Goal: Transaction & Acquisition: Purchase product/service

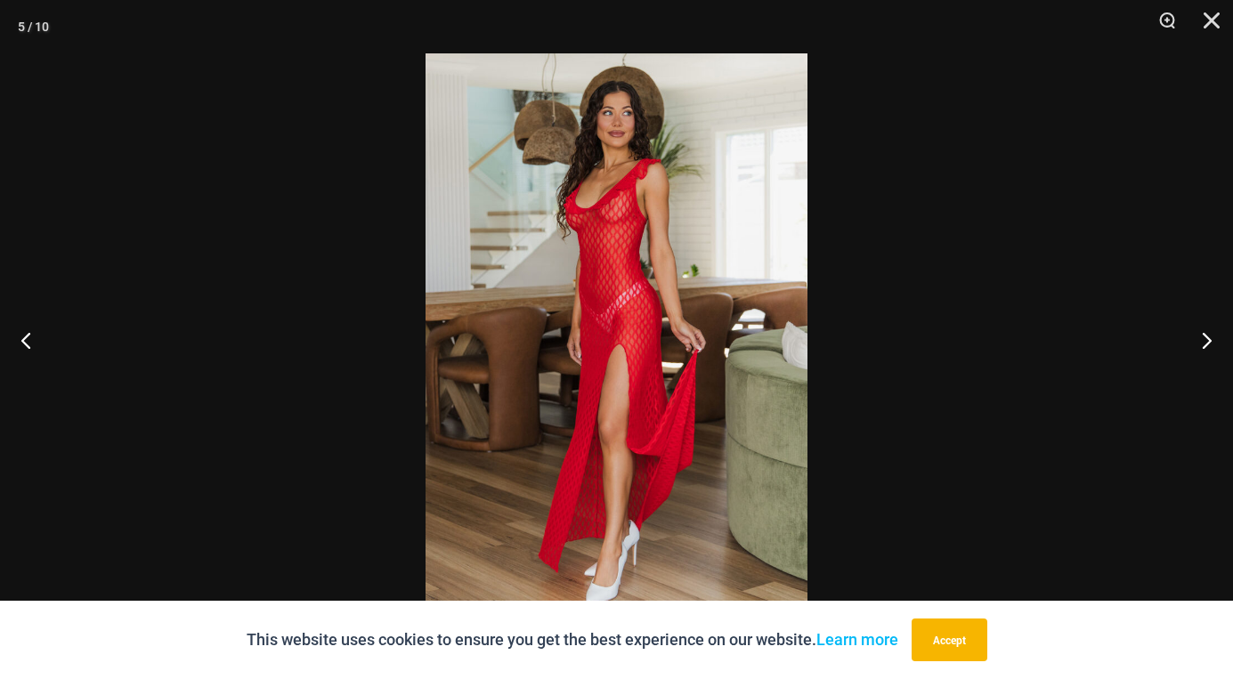
scroll to position [1330, 0]
click at [1167, 17] on button "Zoom" at bounding box center [1160, 26] width 45 height 53
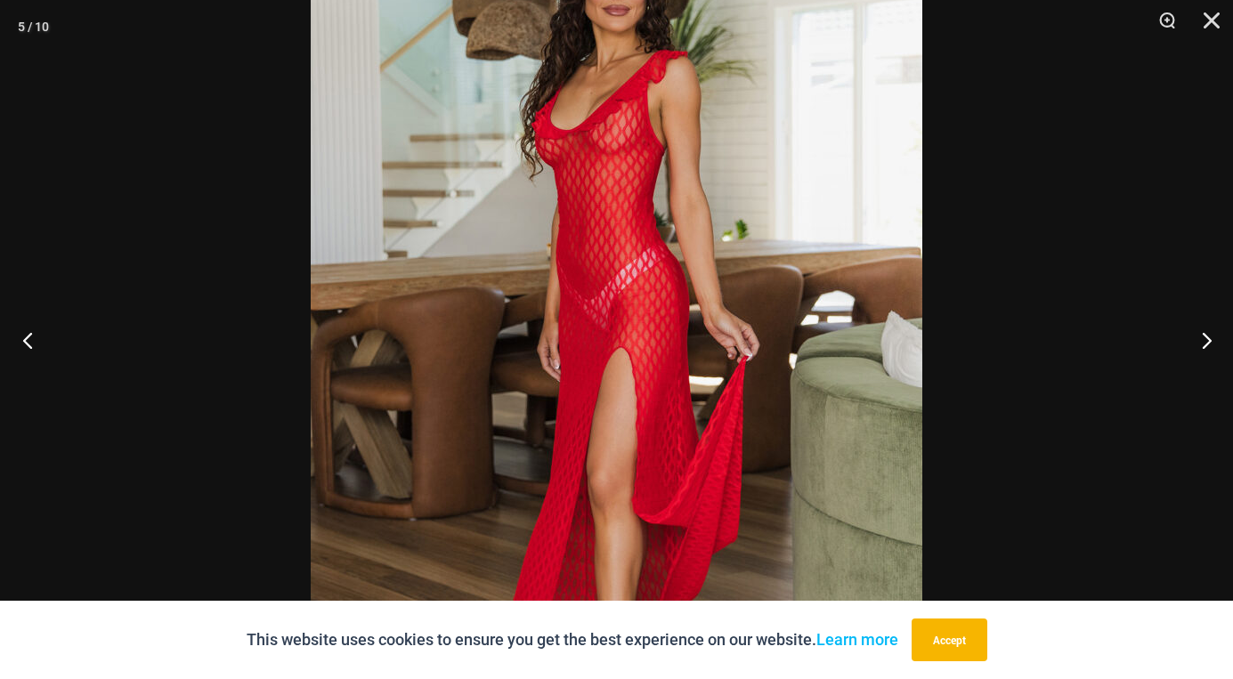
click at [37, 336] on button "Previous" at bounding box center [33, 339] width 67 height 89
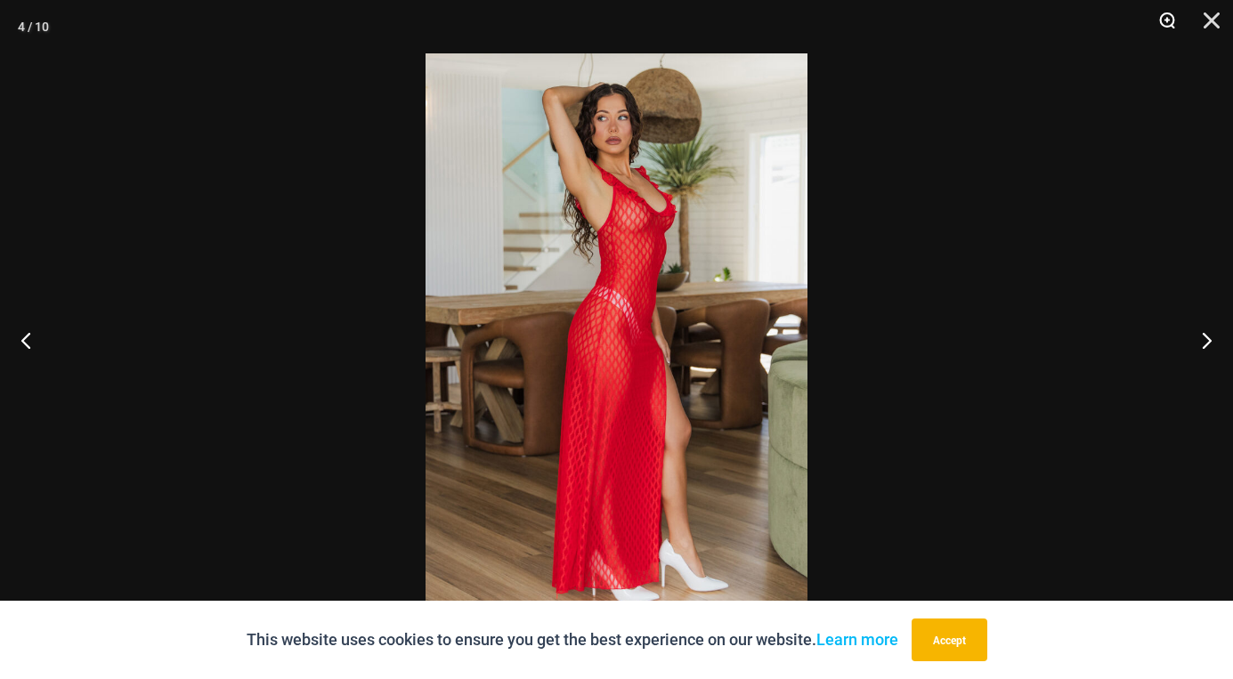
click at [1173, 19] on button "Zoom" at bounding box center [1160, 26] width 45 height 53
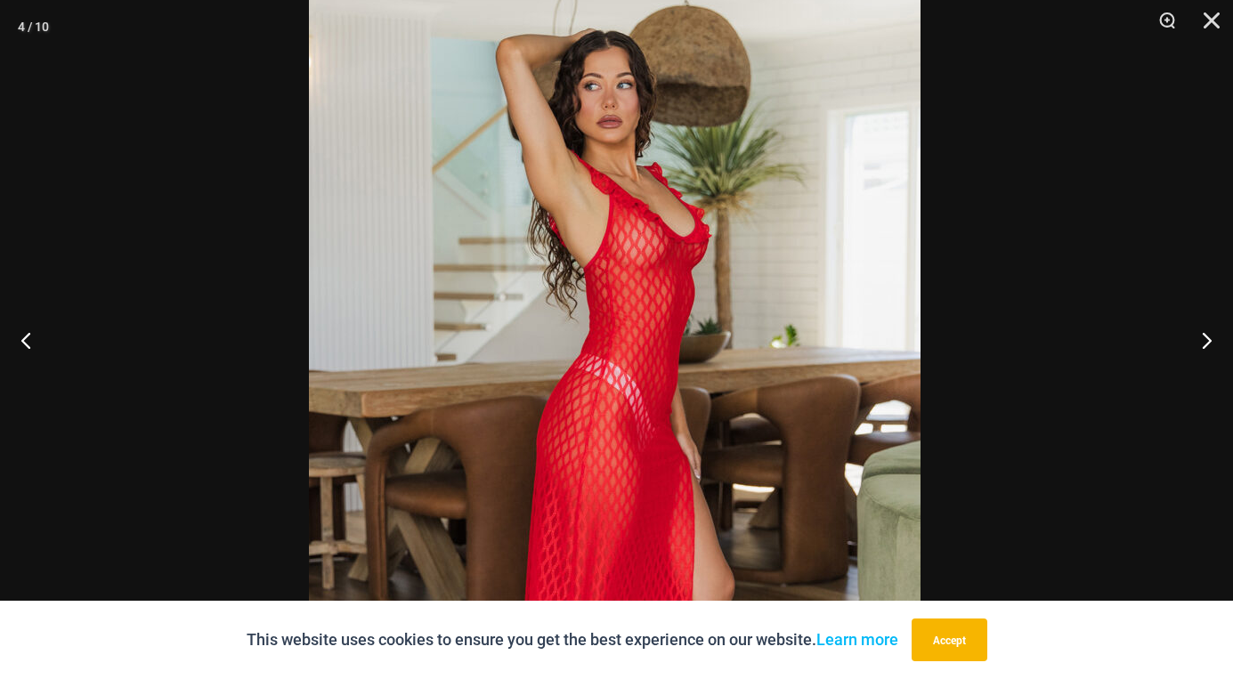
click at [666, 371] on img at bounding box center [614, 440] width 611 height 917
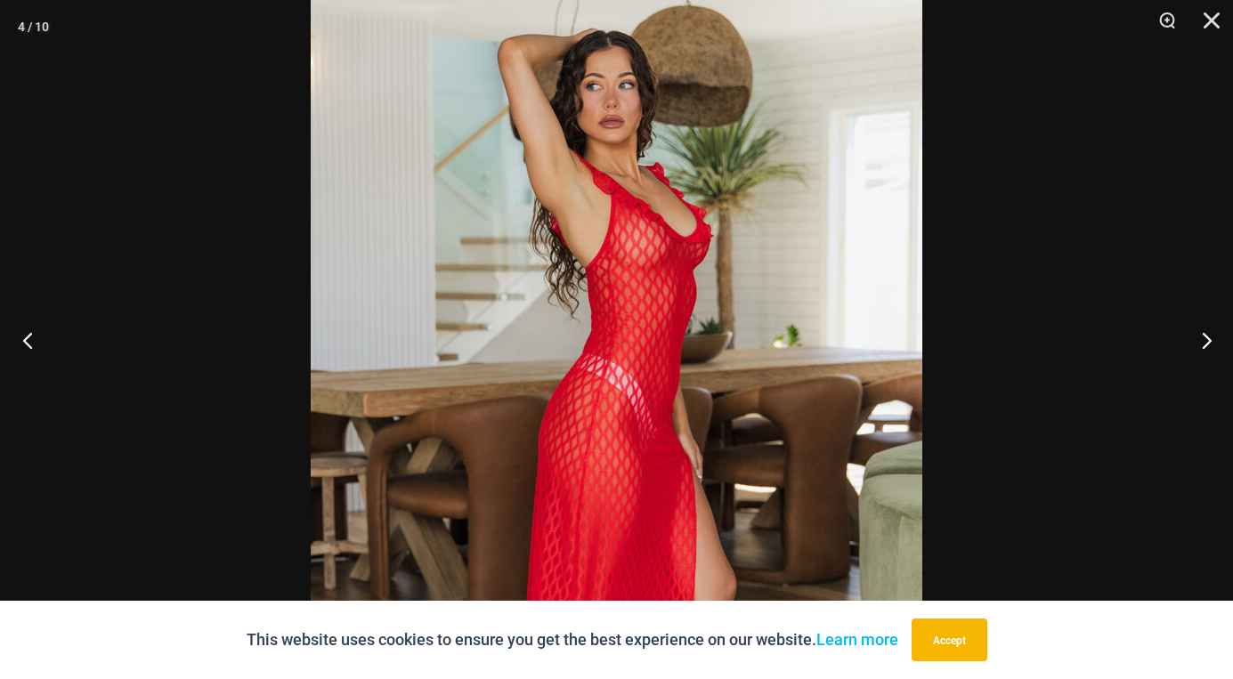
click at [24, 327] on button "Previous" at bounding box center [33, 339] width 67 height 89
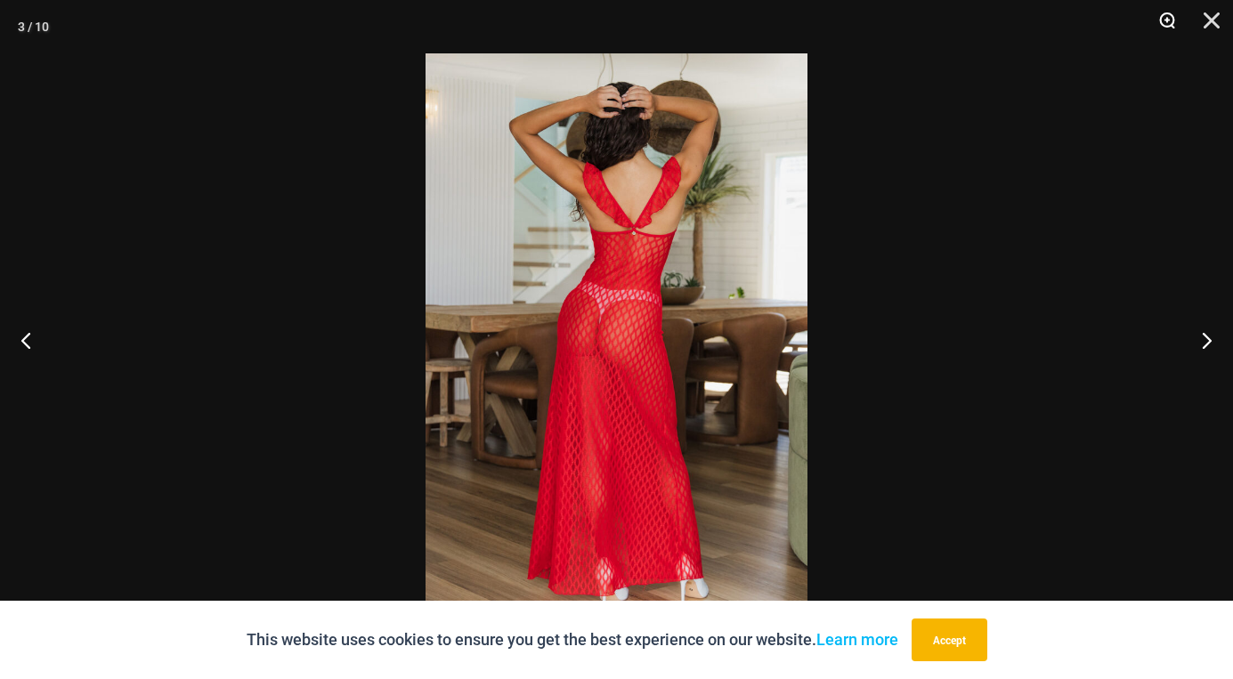
click at [1167, 21] on button "Zoom" at bounding box center [1160, 26] width 45 height 53
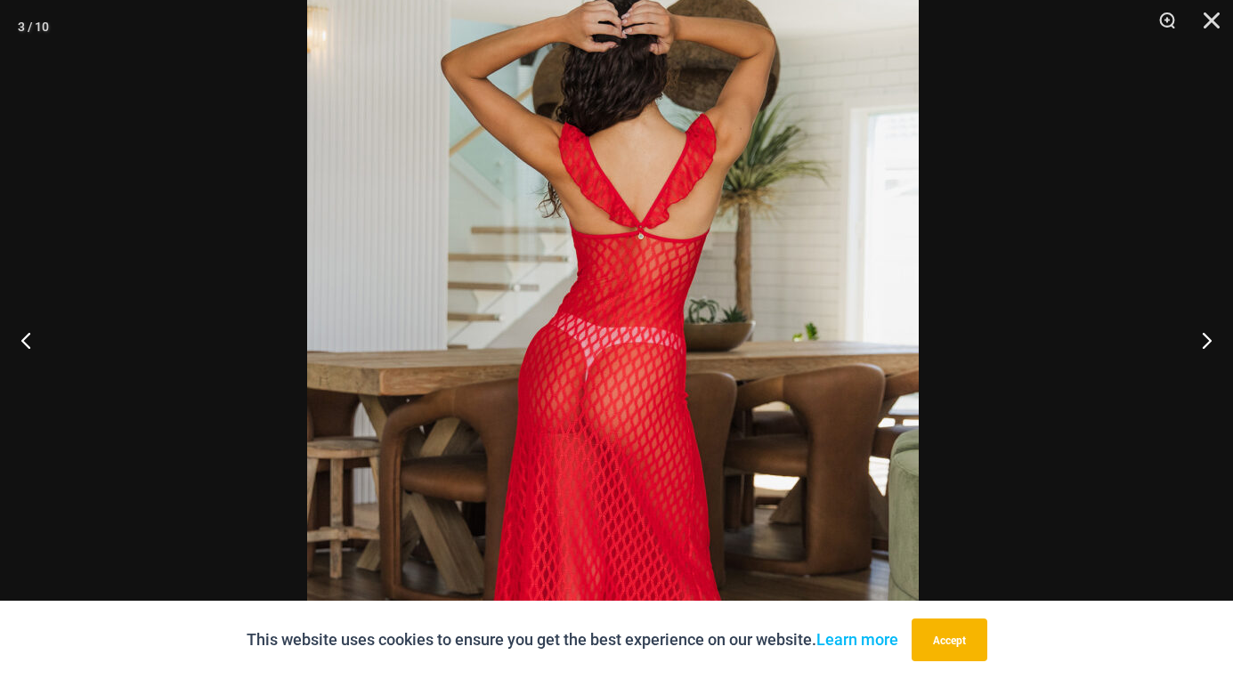
click at [816, 226] on img at bounding box center [612, 406] width 611 height 917
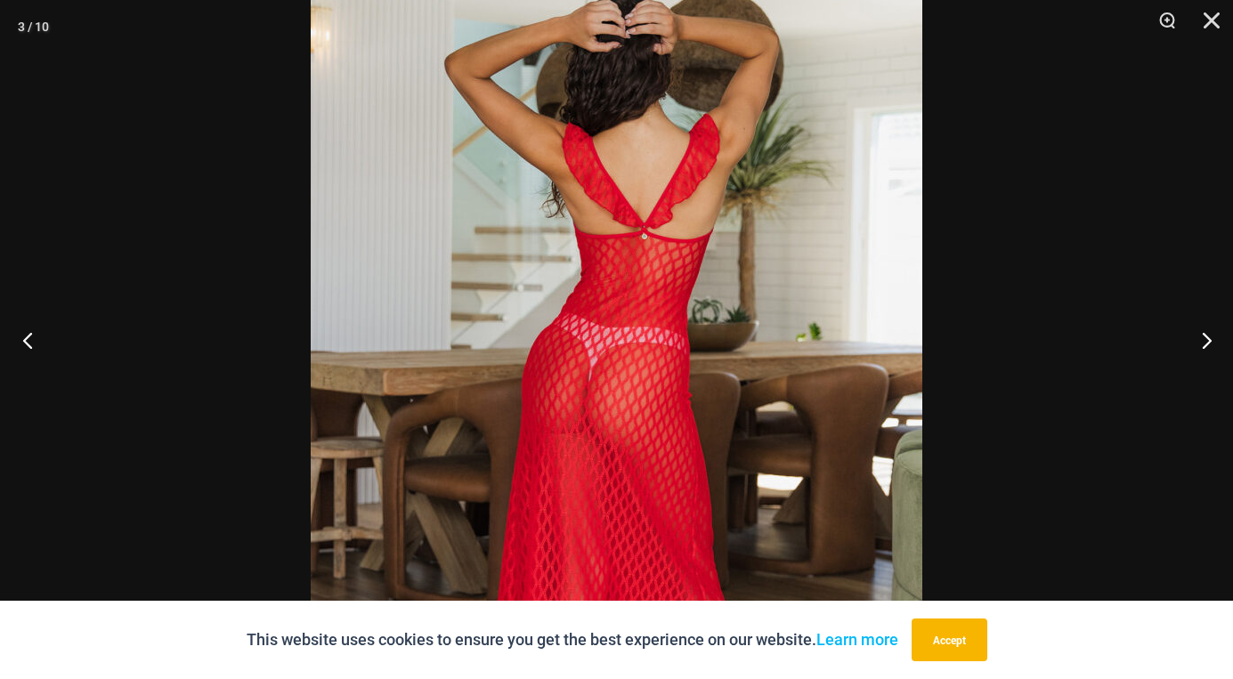
click at [32, 344] on button "Previous" at bounding box center [33, 339] width 67 height 89
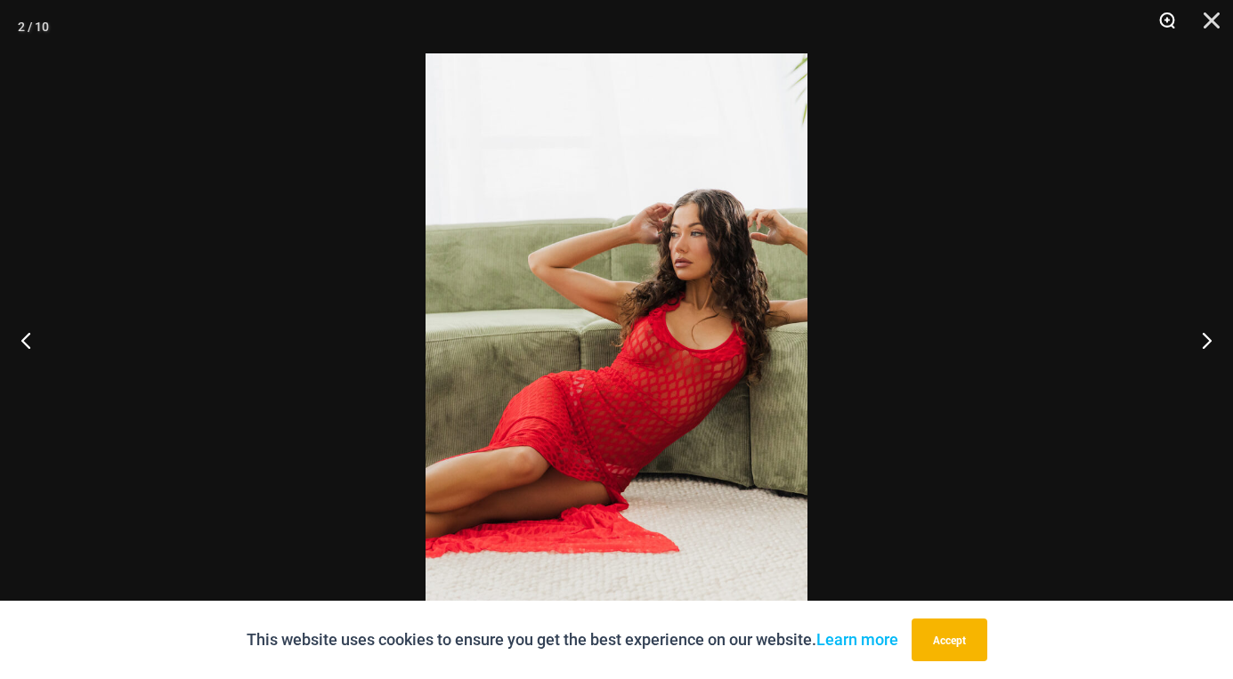
click at [1161, 18] on button "Zoom" at bounding box center [1160, 26] width 45 height 53
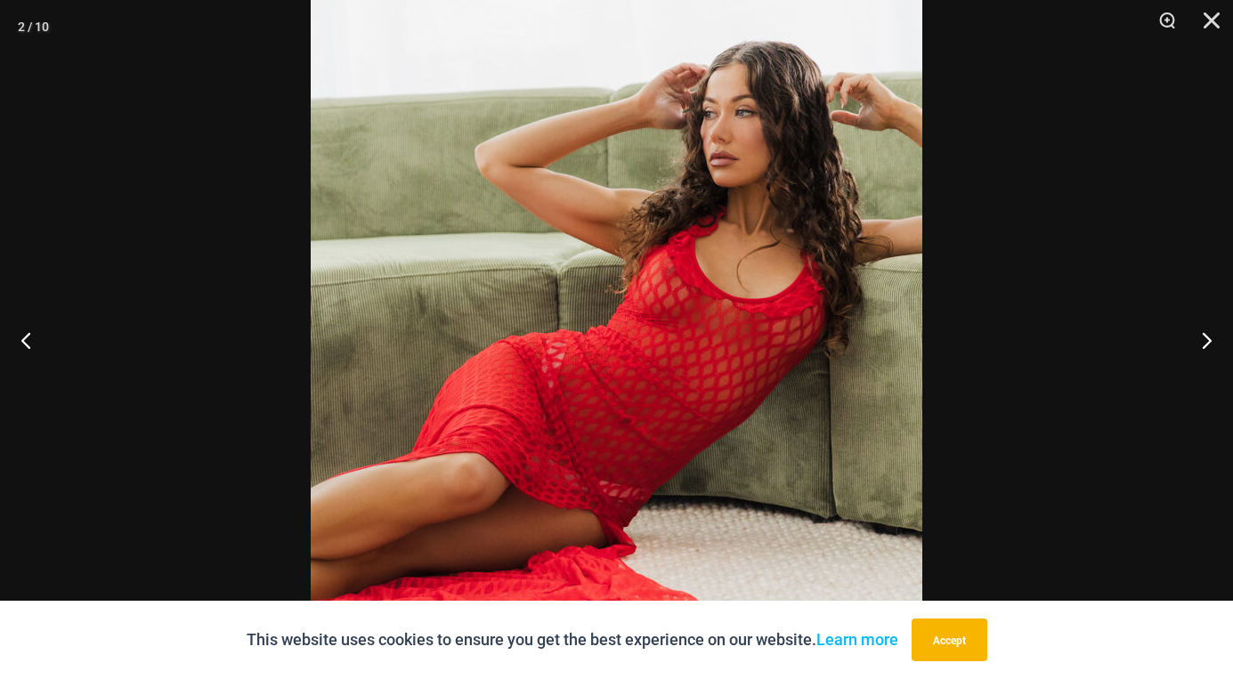
click at [765, 409] on img at bounding box center [616, 282] width 611 height 917
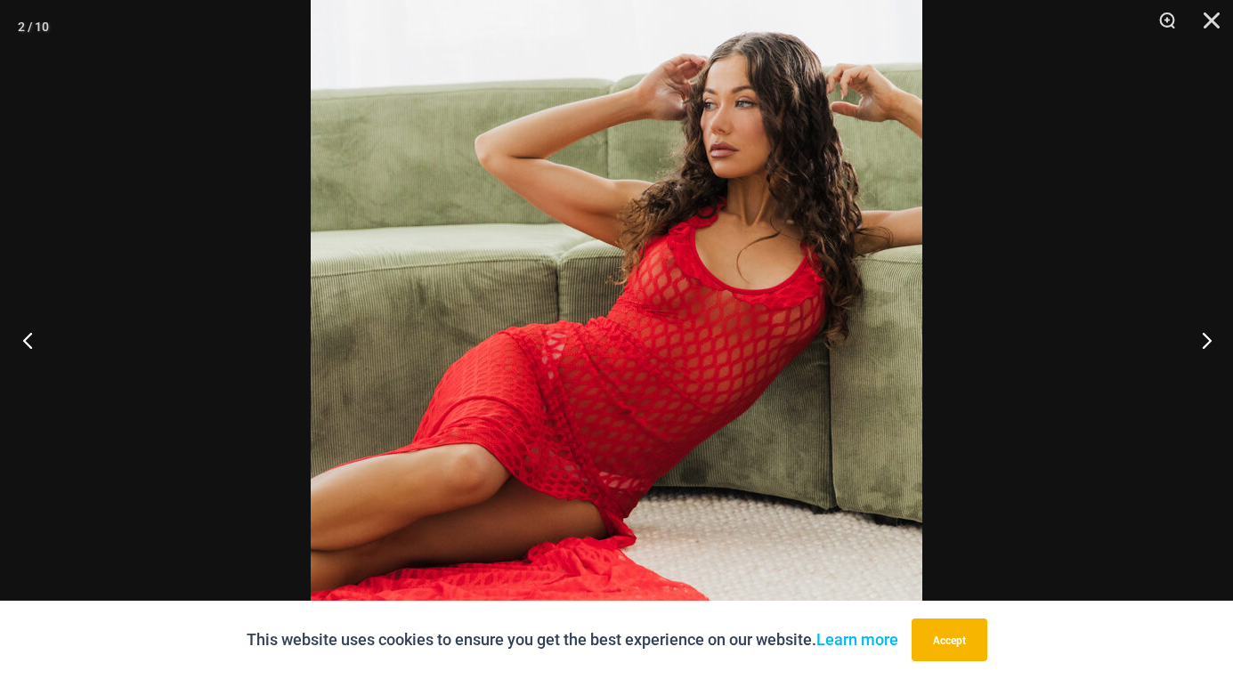
click at [23, 335] on button "Previous" at bounding box center [33, 339] width 67 height 89
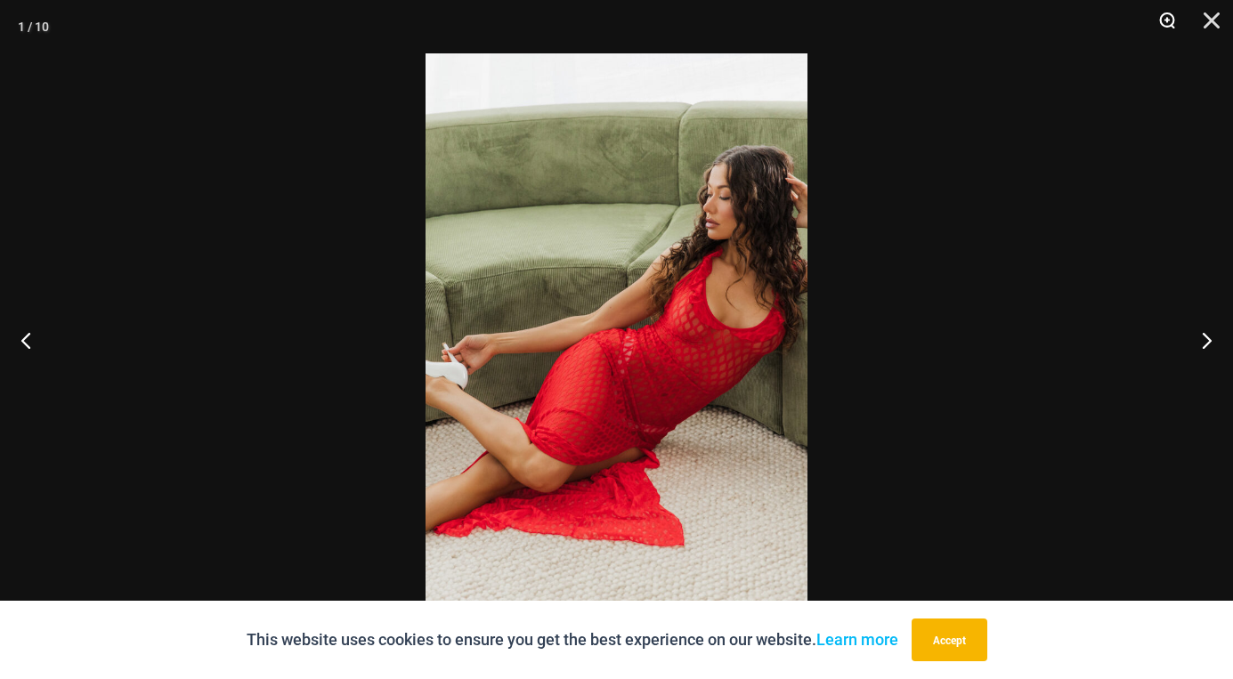
click at [1179, 24] on button "Zoom" at bounding box center [1160, 26] width 45 height 53
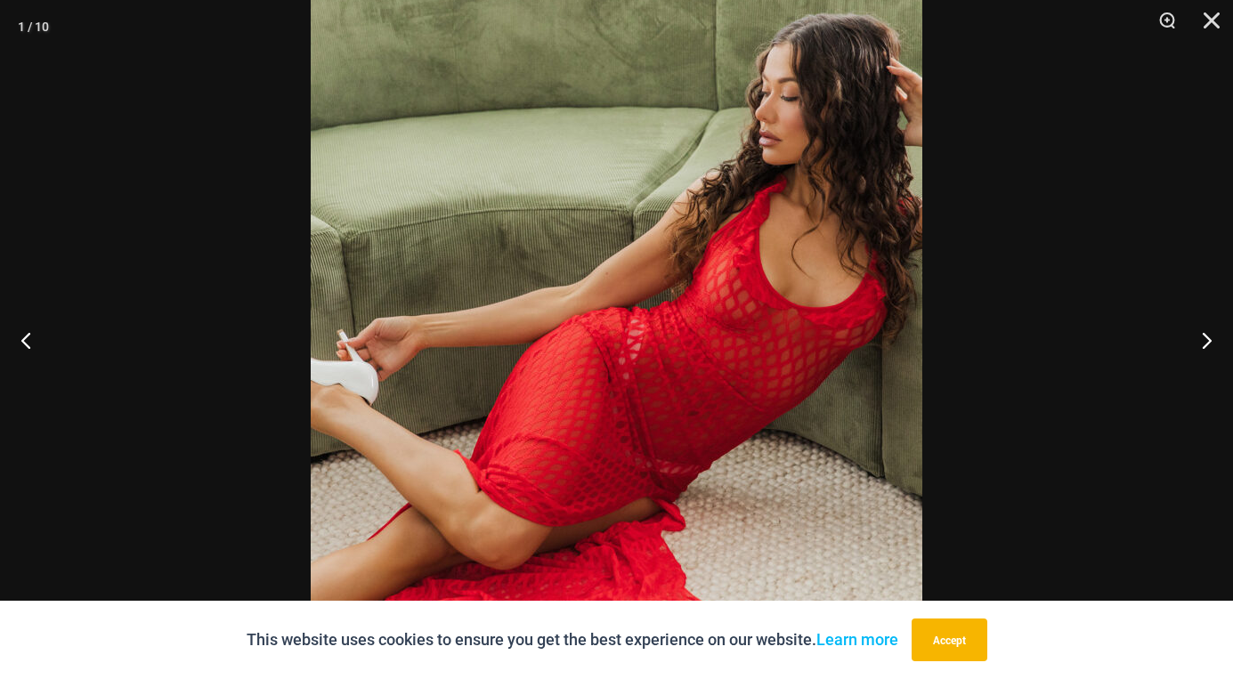
click at [841, 504] on img at bounding box center [616, 324] width 611 height 917
click at [23, 341] on button "Previous" at bounding box center [33, 339] width 67 height 89
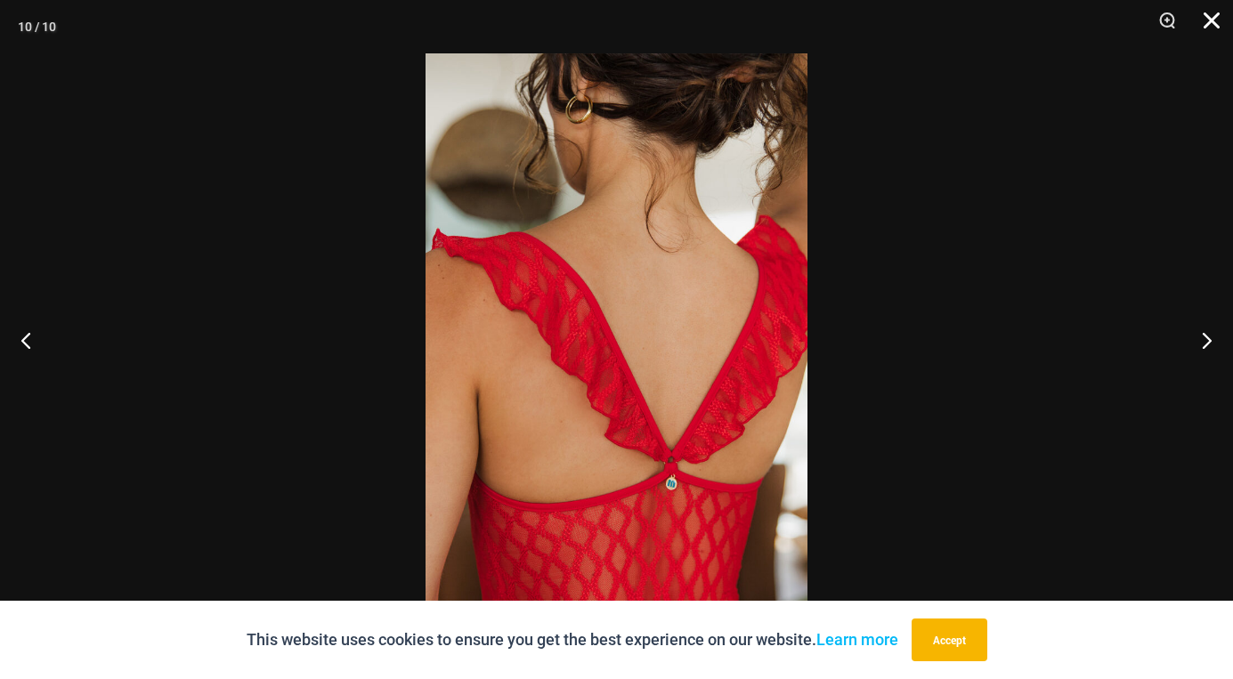
click at [1202, 20] on button "Close" at bounding box center [1205, 26] width 45 height 53
